Goal: Task Accomplishment & Management: Complete application form

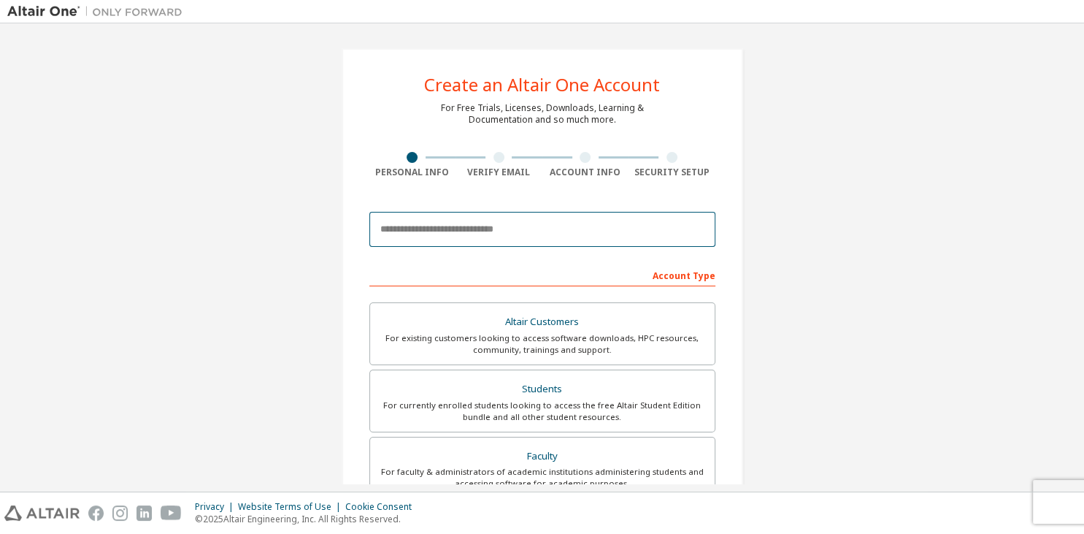
click at [490, 229] on input "email" at bounding box center [543, 229] width 346 height 35
paste input "**********"
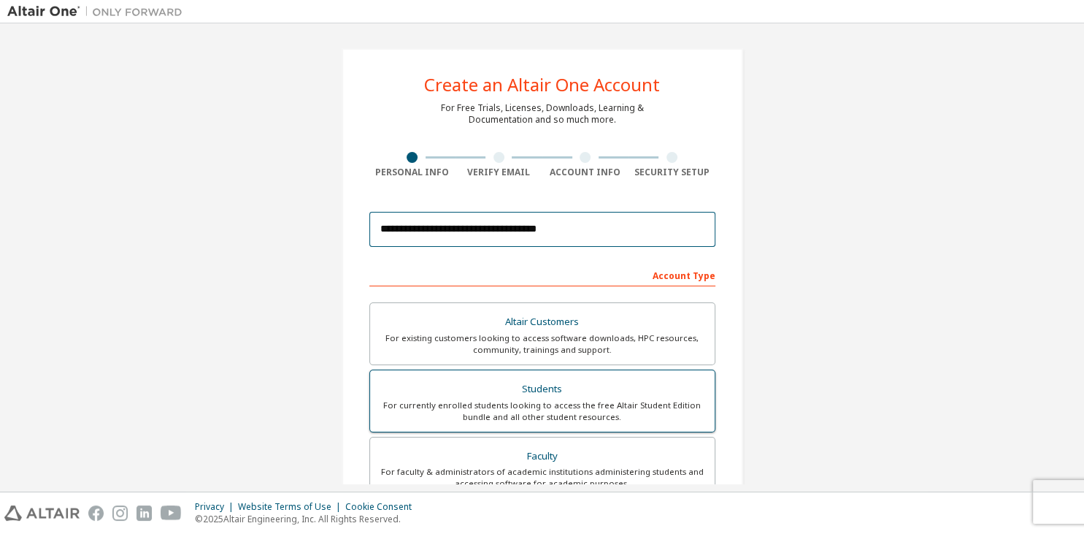
type input "**********"
click at [551, 397] on div "Students" at bounding box center [542, 389] width 327 height 20
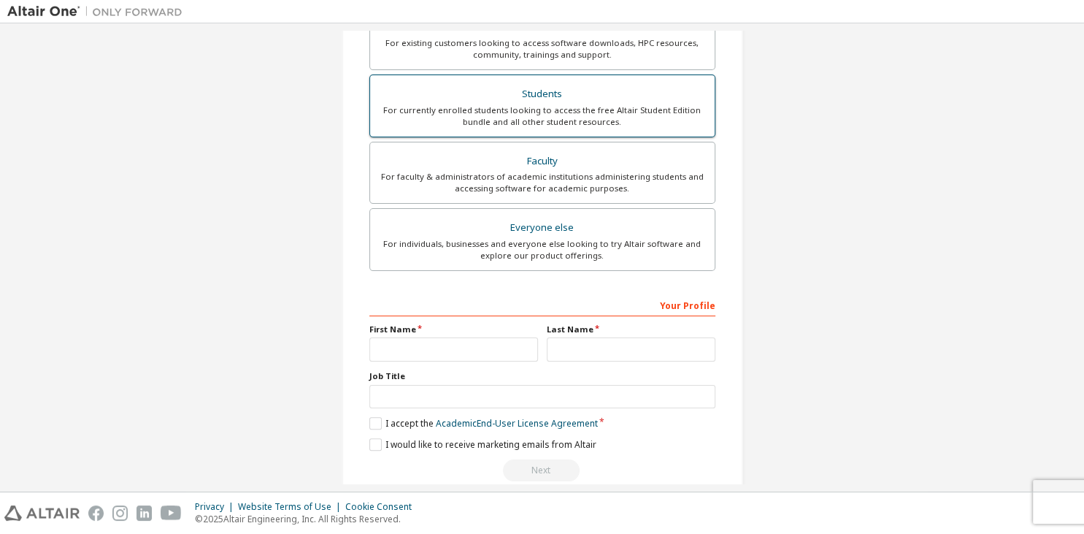
scroll to position [315, 0]
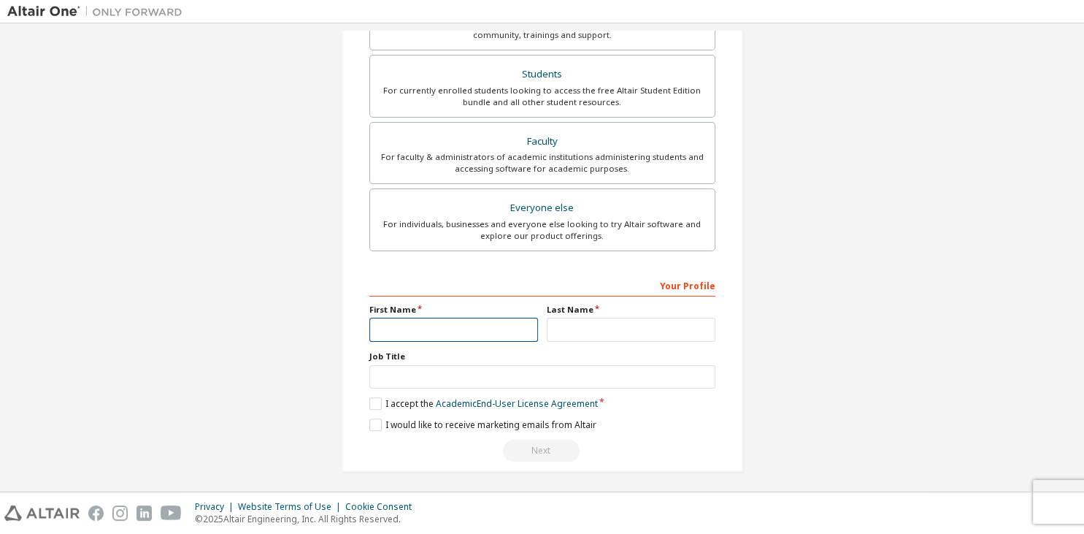
click at [491, 324] on input "text" at bounding box center [454, 330] width 169 height 24
type input "*****"
click at [613, 321] on input "text" at bounding box center [631, 330] width 169 height 24
type input "******"
click at [576, 375] on input "text" at bounding box center [543, 377] width 346 height 24
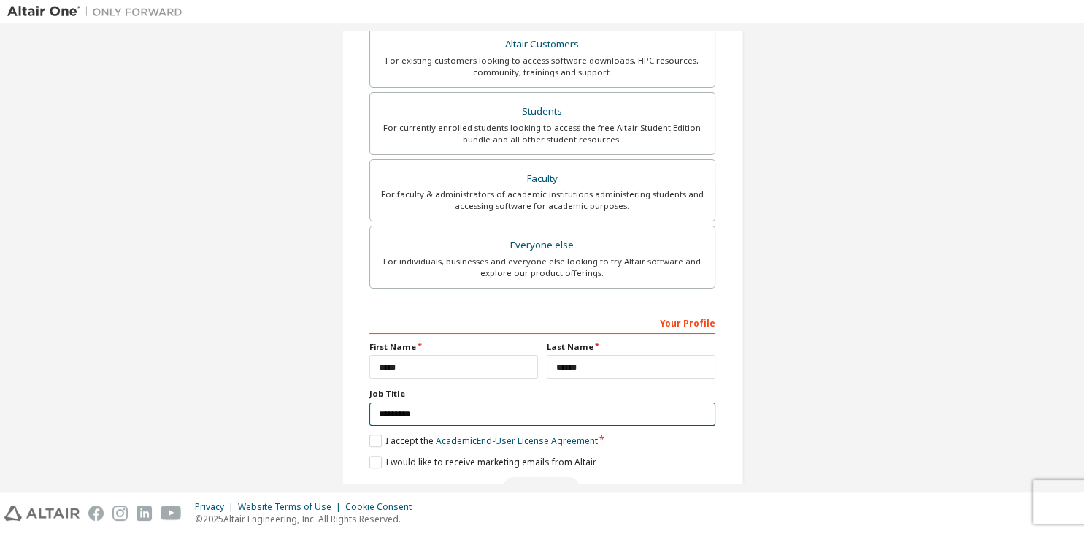
scroll to position [317, 0]
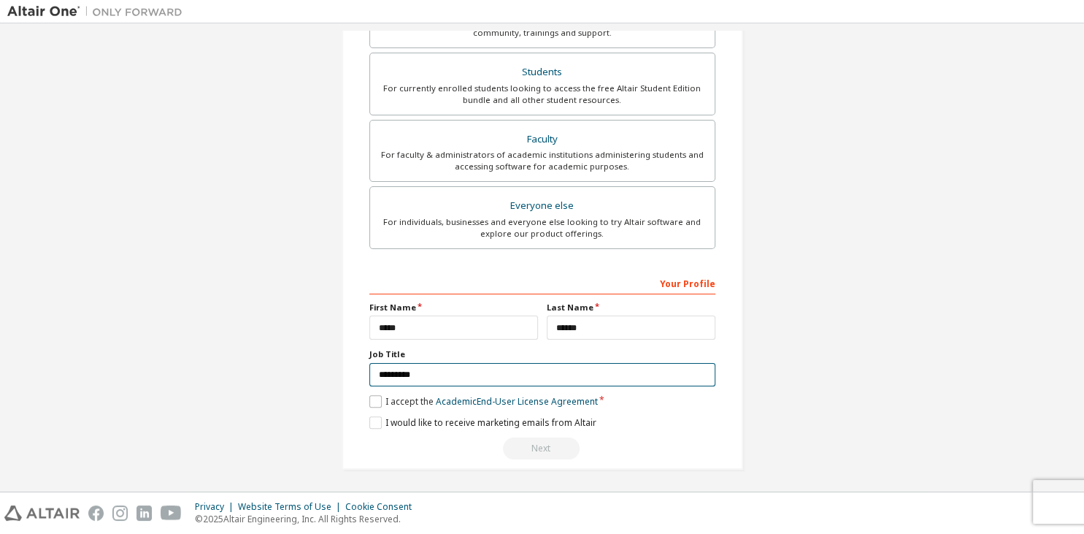
type input "*********"
click at [373, 399] on label "I accept the Academic End-User License Agreement" at bounding box center [484, 401] width 229 height 12
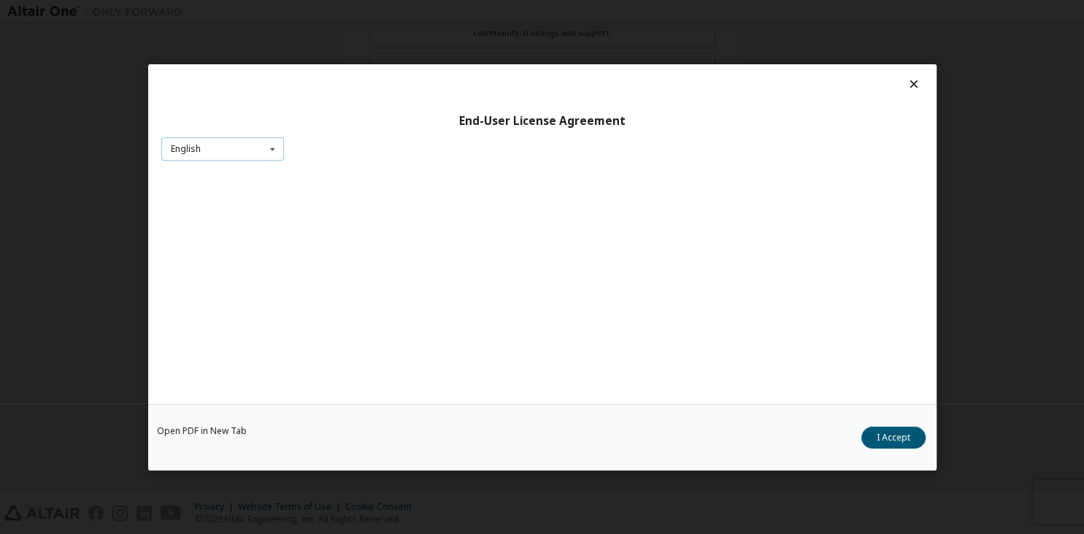
click at [269, 153] on icon at bounding box center [272, 148] width 18 height 23
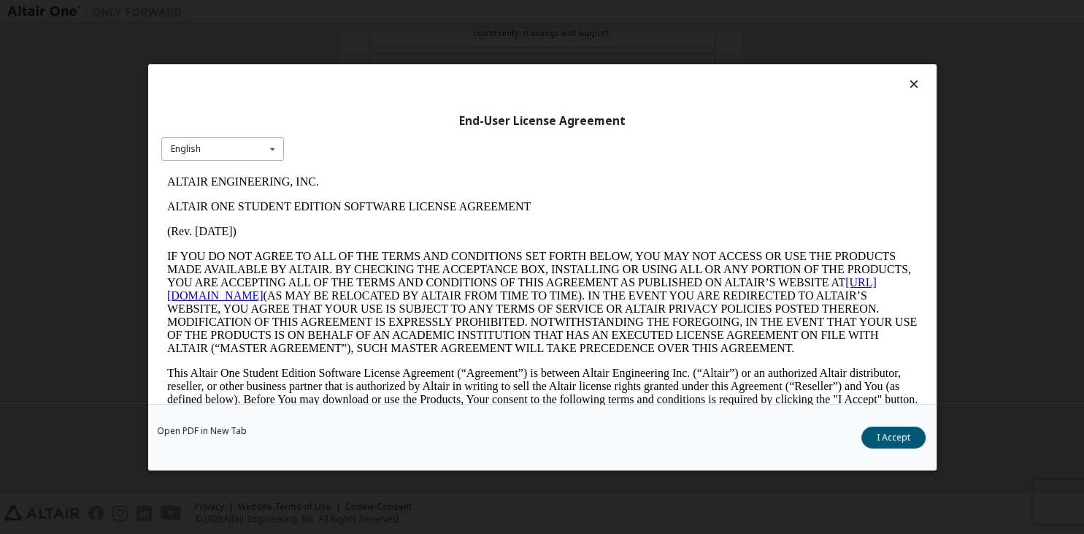
scroll to position [0, 0]
click at [915, 86] on icon at bounding box center [913, 83] width 15 height 13
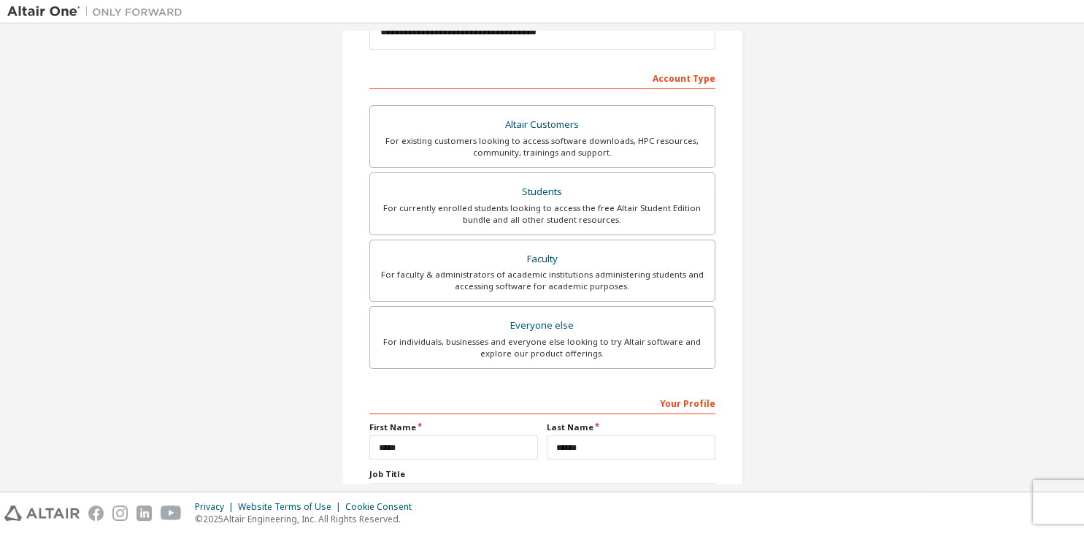
scroll to position [317, 0]
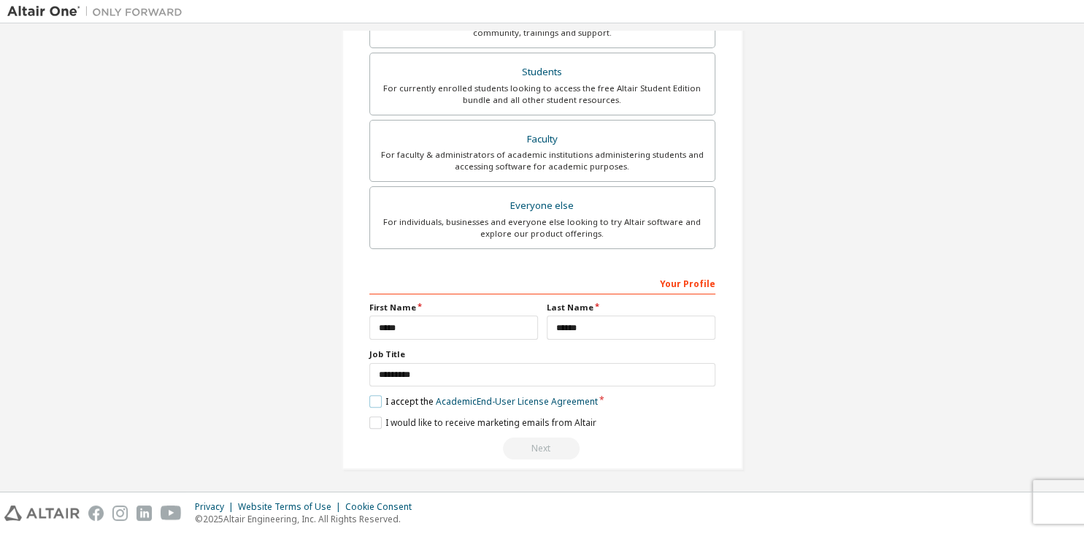
click at [376, 402] on label "I accept the Academic End-User License Agreement" at bounding box center [484, 401] width 229 height 12
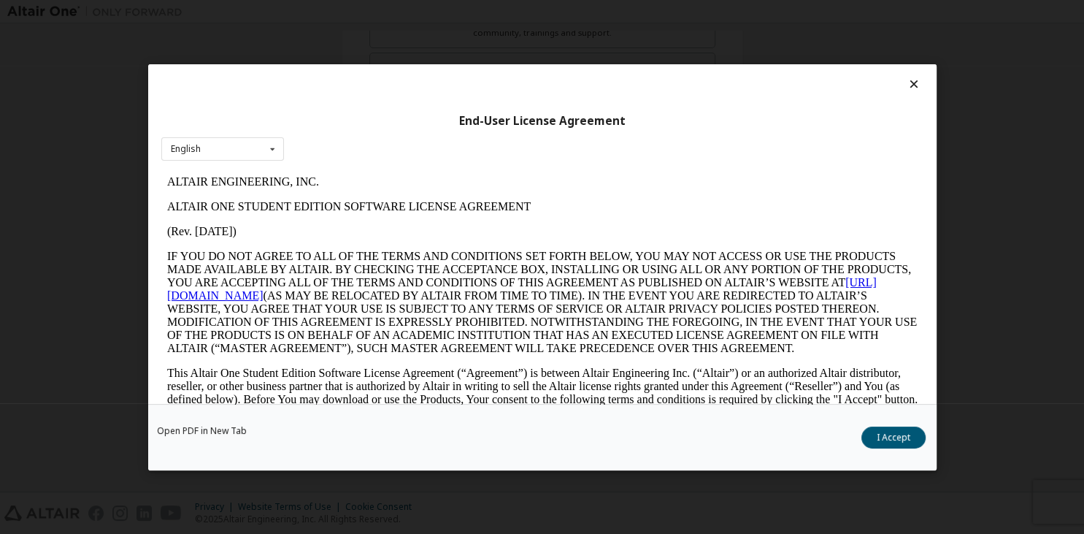
scroll to position [0, 0]
click at [915, 88] on icon at bounding box center [913, 83] width 15 height 13
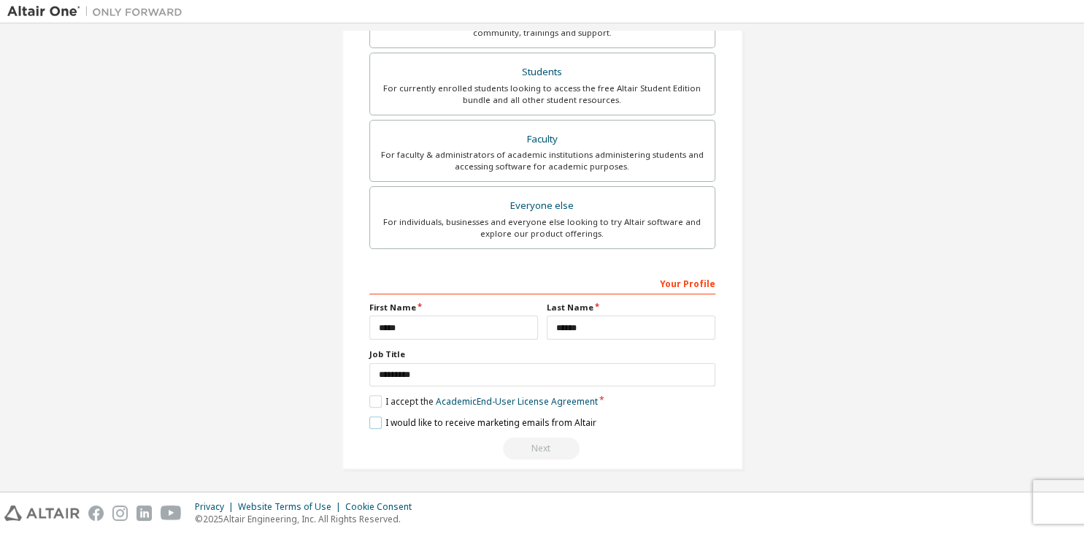
click at [382, 424] on label "I would like to receive marketing emails from Altair" at bounding box center [483, 422] width 227 height 12
click at [375, 402] on label "I accept the Academic End-User License Agreement" at bounding box center [484, 401] width 229 height 12
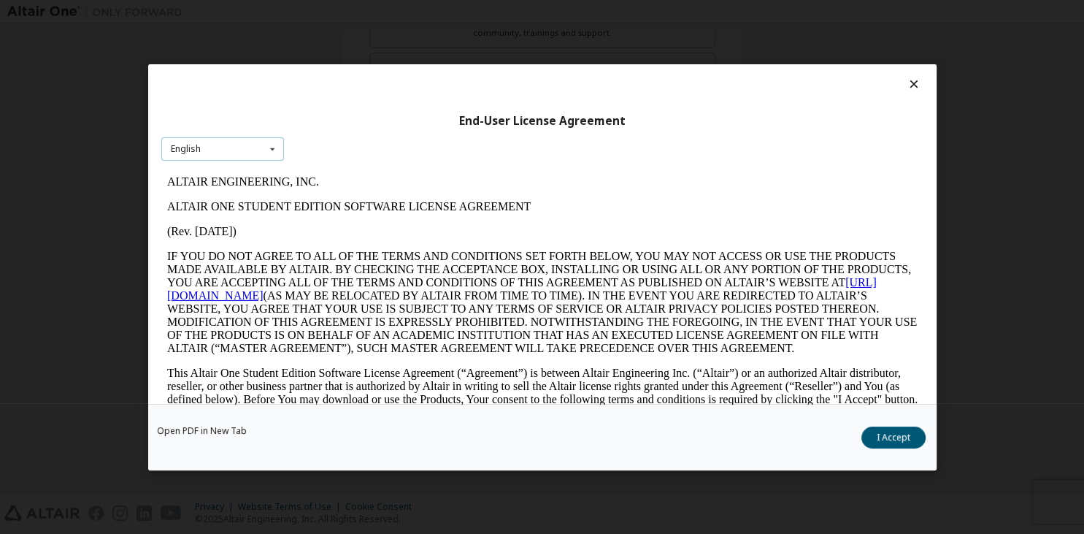
click at [276, 156] on icon at bounding box center [272, 148] width 18 height 23
click at [916, 86] on icon at bounding box center [913, 83] width 15 height 13
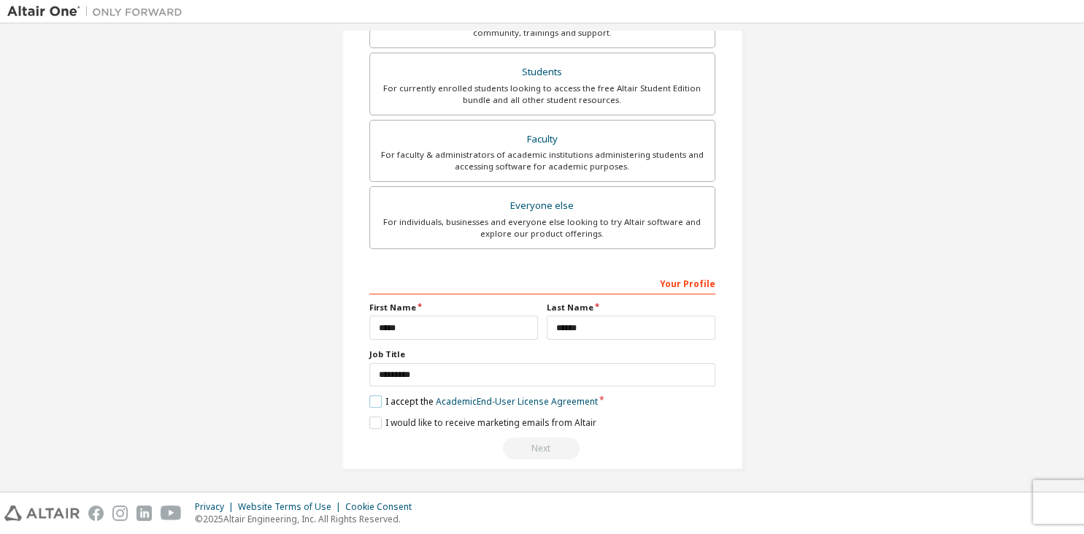
click at [375, 396] on label "I accept the Academic End-User License Agreement" at bounding box center [484, 401] width 229 height 12
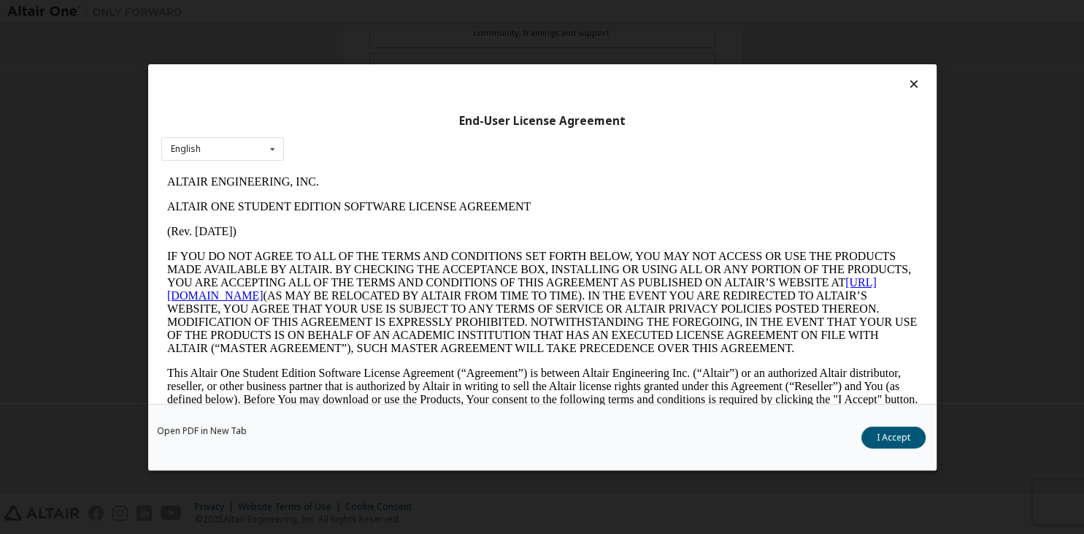
click at [916, 85] on icon at bounding box center [913, 83] width 15 height 13
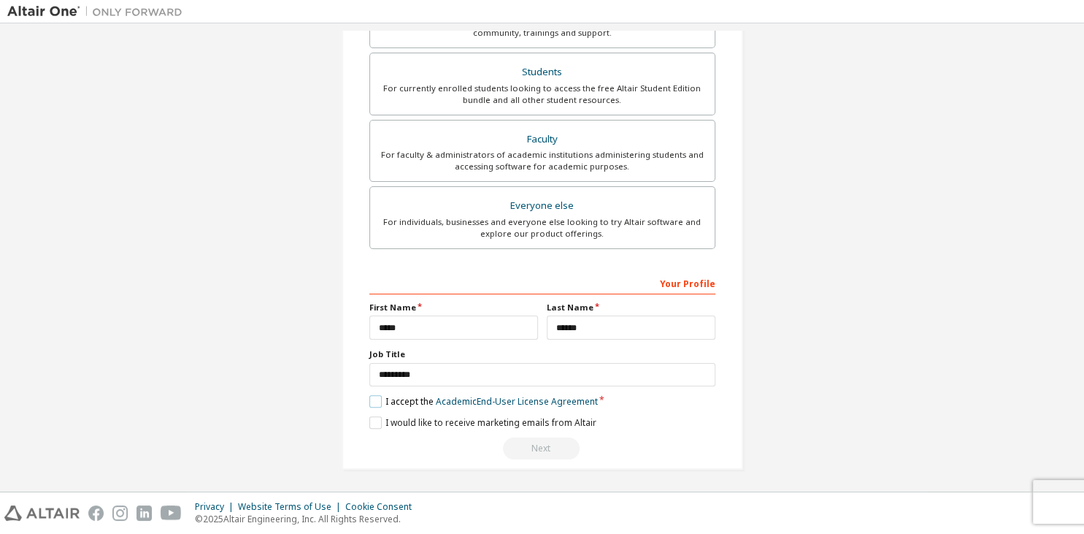
click at [372, 402] on label "I accept the Academic End-User License Agreement" at bounding box center [484, 401] width 229 height 12
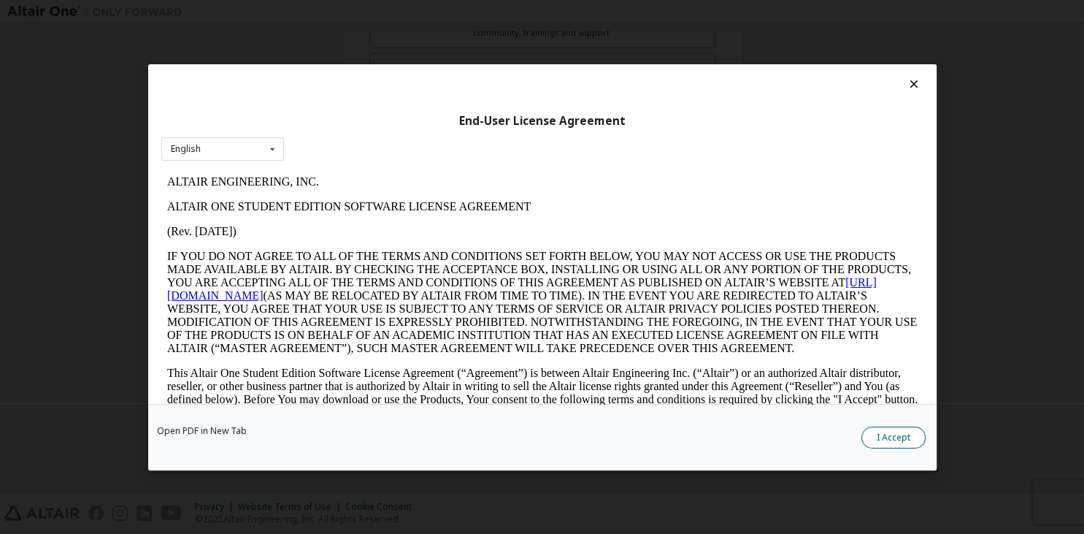
click at [890, 435] on button "I Accept" at bounding box center [894, 437] width 64 height 22
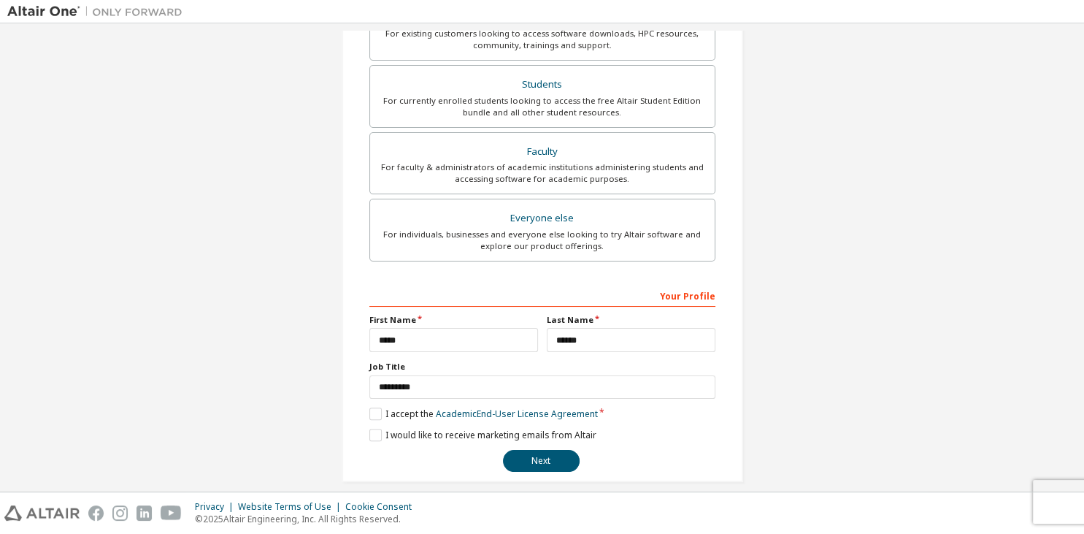
scroll to position [317, 0]
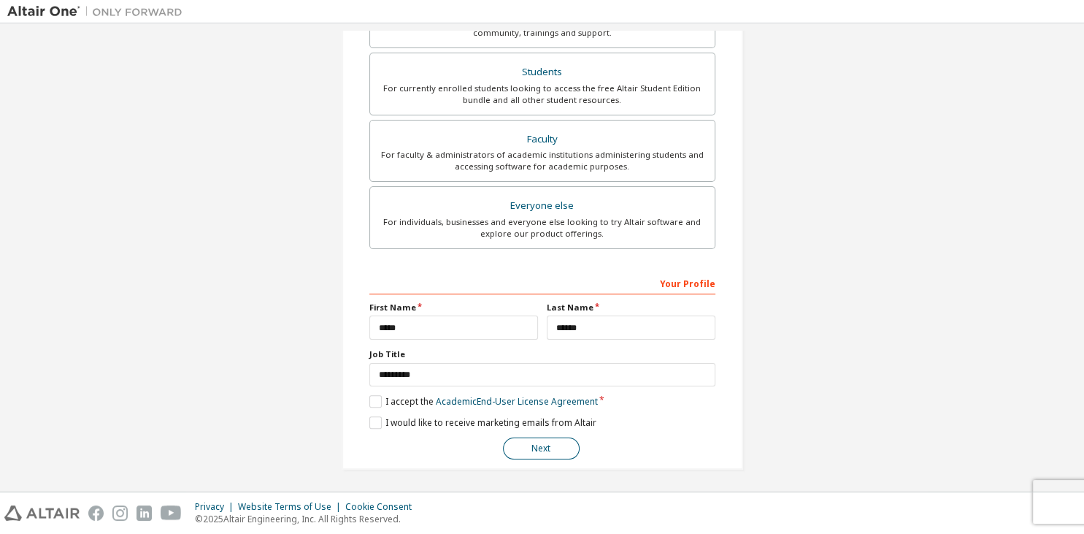
click at [550, 443] on button "Next" at bounding box center [541, 448] width 77 height 22
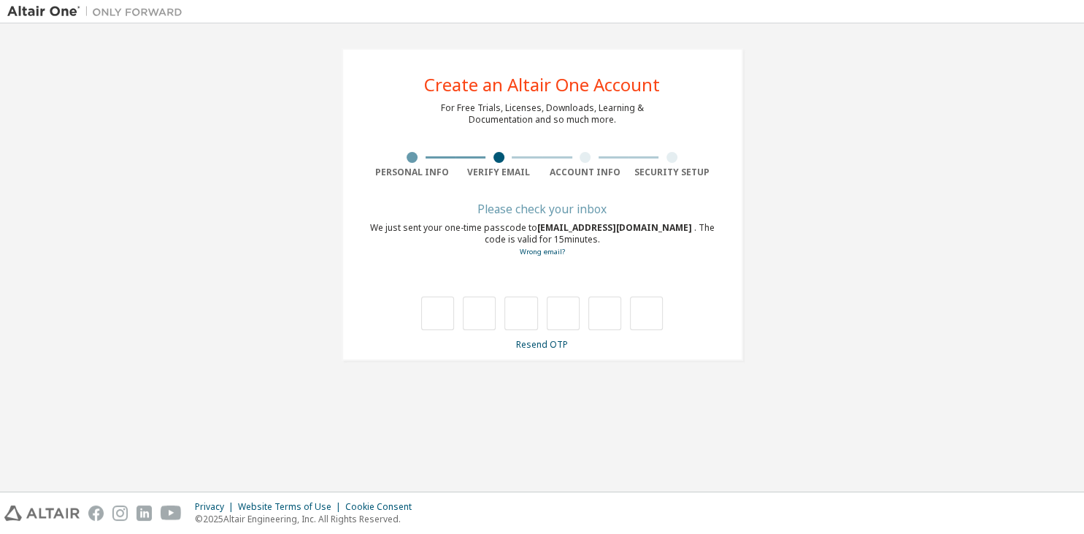
scroll to position [0, 0]
type input "*"
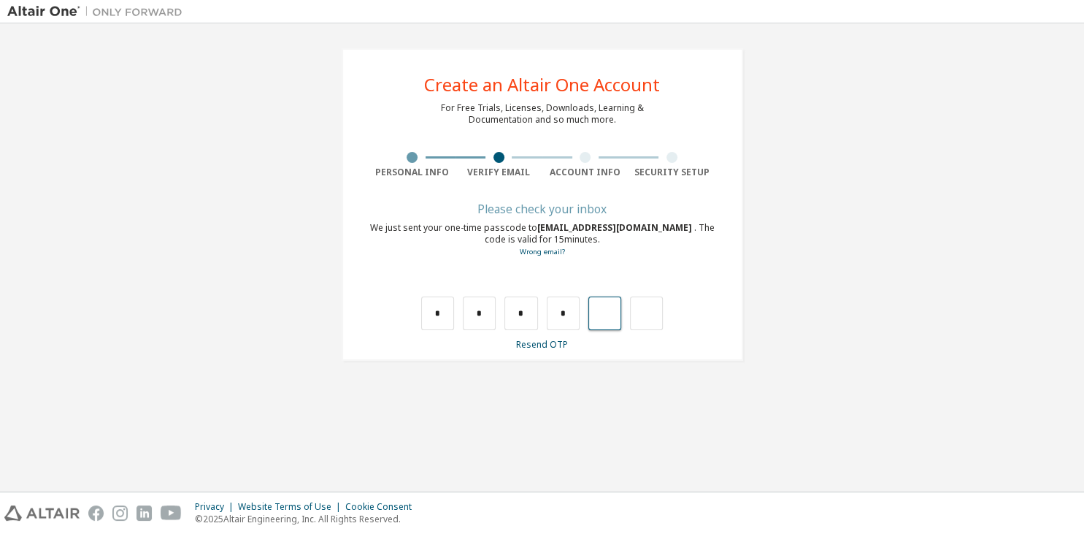
type input "*"
